Goal: Transaction & Acquisition: Purchase product/service

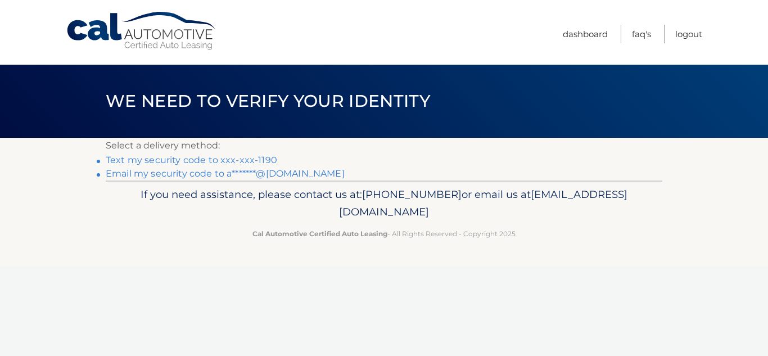
click at [203, 161] on link "Text my security code to xxx-xxx-1190" at bounding box center [191, 160] width 171 height 11
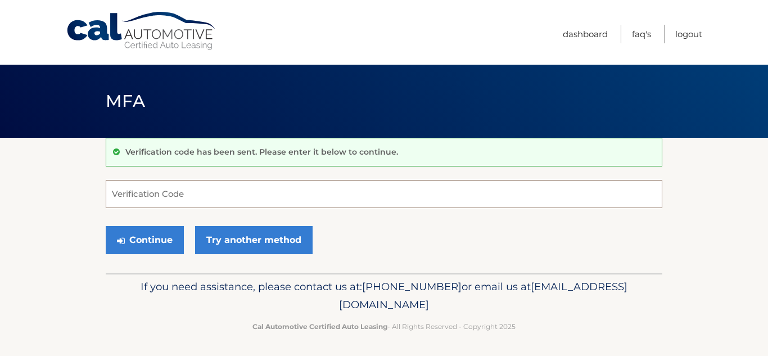
click at [196, 191] on input "Verification Code" at bounding box center [384, 194] width 556 height 28
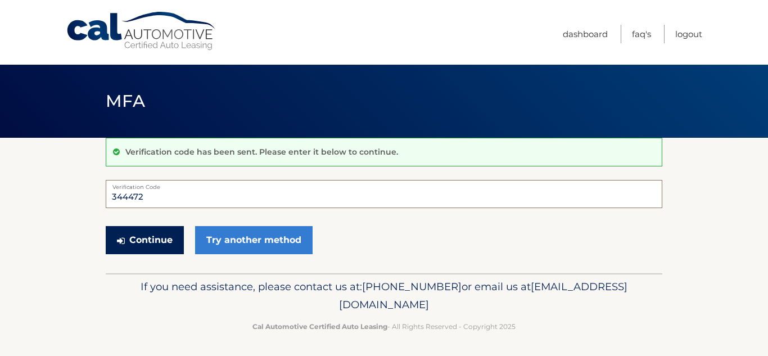
type input "344472"
click at [174, 248] on button "Continue" at bounding box center [145, 240] width 78 height 28
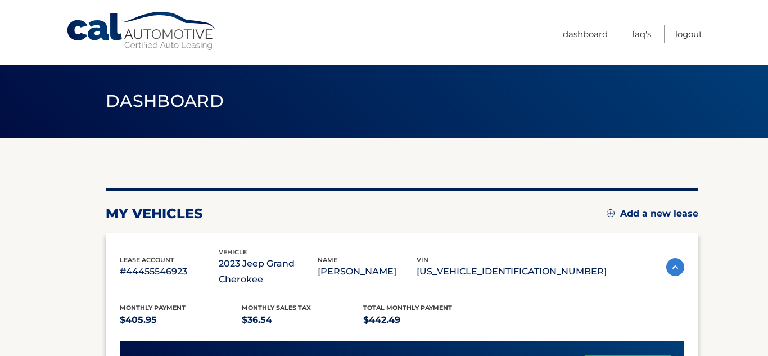
click at [174, 248] on div "lease account #44455546923 vehicle 2023 Jeep Grand Cherokee name ASHLEY SMITH v…" at bounding box center [363, 267] width 487 height 41
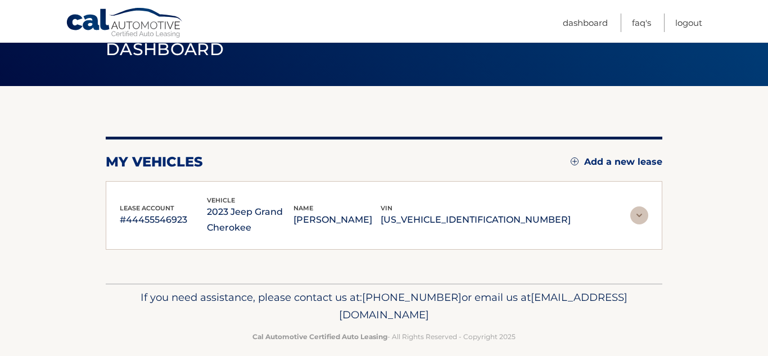
scroll to position [56, 0]
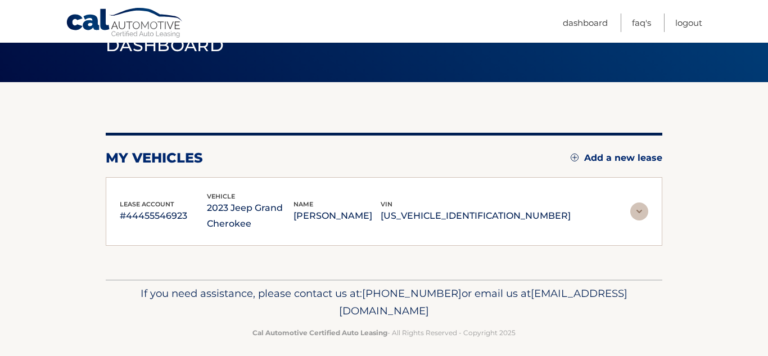
click at [633, 209] on img at bounding box center [639, 211] width 18 height 18
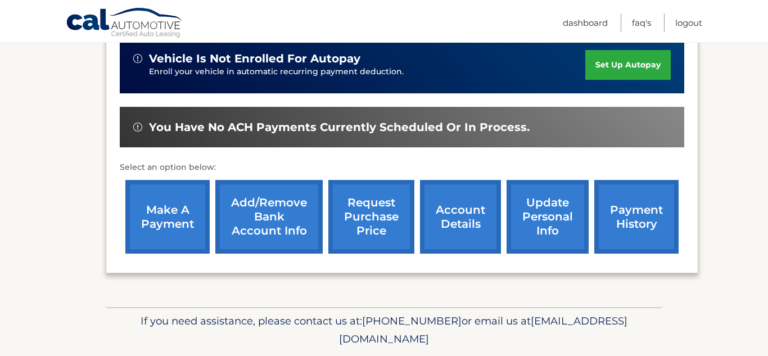
scroll to position [305, 0]
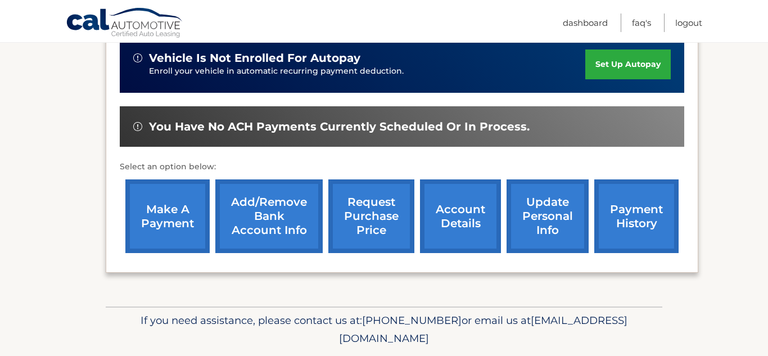
click at [201, 216] on link "make a payment" at bounding box center [167, 216] width 84 height 74
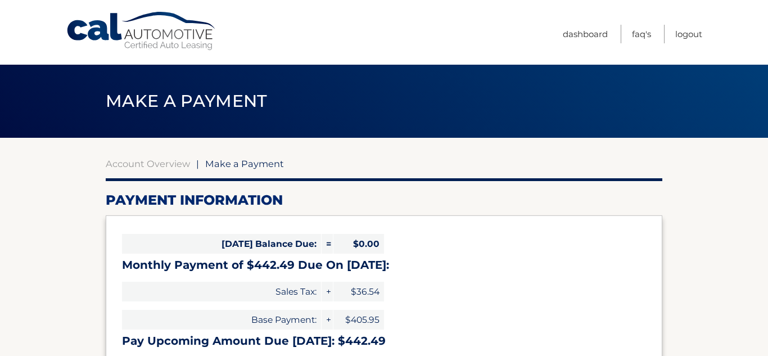
select select "ZmY1NWUyOWEtYmUzOC00MDRkLTlkZGEtMjZjZWQ2MzU0N2Ez"
click at [201, 216] on div "[DATE] Balance Due: = $0.00 Monthly Payment of $442.49 Due On [DATE]: Sales Tax…" at bounding box center [384, 291] width 556 height 152
click at [456, 198] on h2 "Payment Information" at bounding box center [384, 200] width 556 height 17
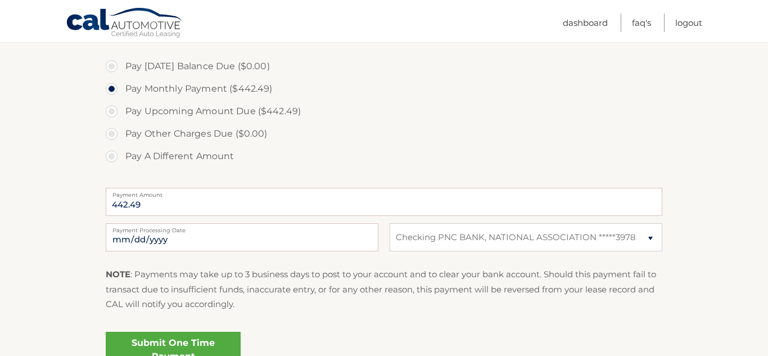
scroll to position [334, 0]
click at [200, 342] on link "Submit One Time Payment" at bounding box center [173, 349] width 135 height 36
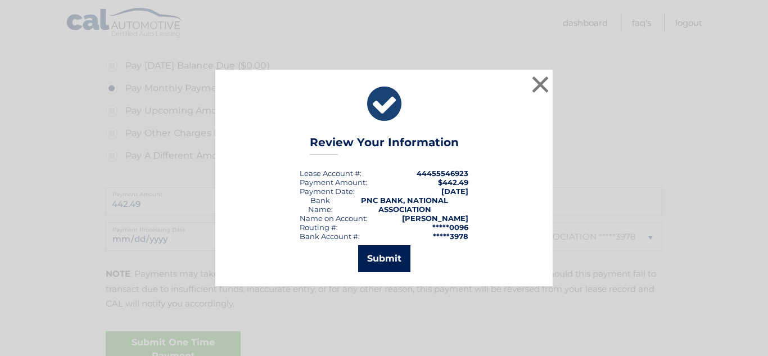
click at [382, 265] on button "Submit" at bounding box center [384, 258] width 52 height 27
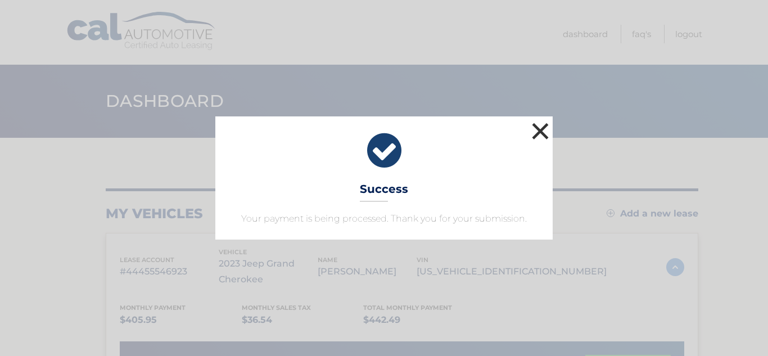
click at [540, 136] on button "×" at bounding box center [540, 131] width 22 height 22
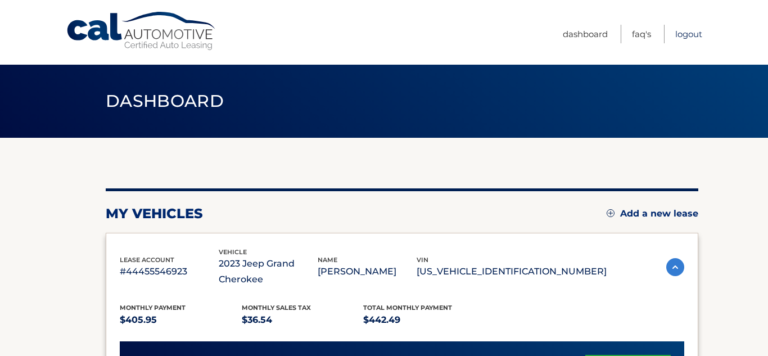
click at [682, 33] on link "Logout" at bounding box center [688, 34] width 27 height 19
